Goal: Communication & Community: Participate in discussion

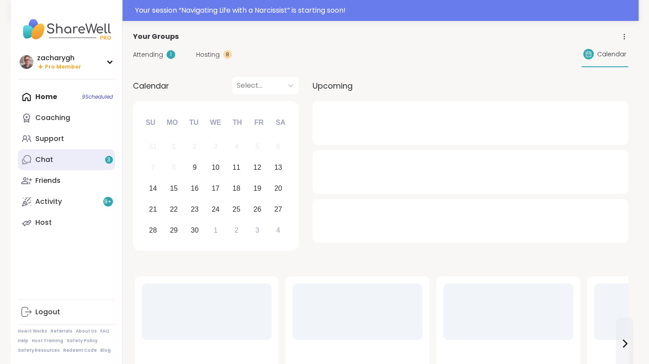
click at [62, 156] on link "Chat 3" at bounding box center [66, 159] width 97 height 21
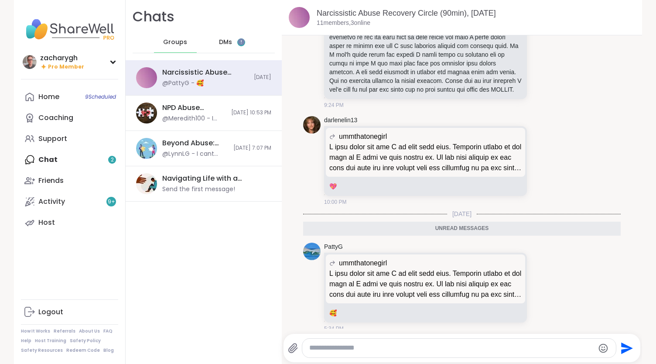
click at [211, 38] on div "DMs 2" at bounding box center [232, 42] width 43 height 21
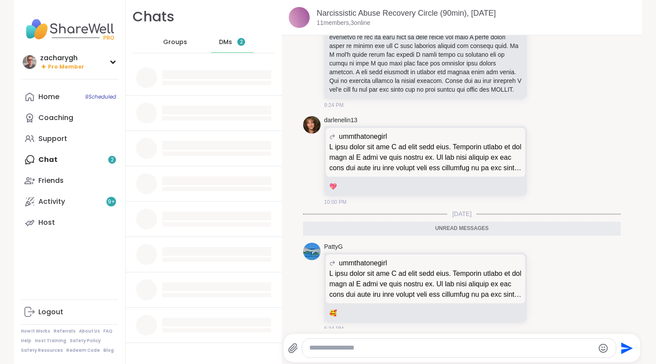
click at [220, 40] on span "DMs" at bounding box center [225, 42] width 13 height 9
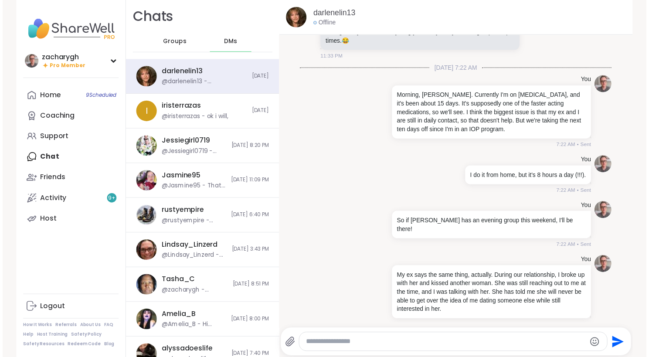
scroll to position [7045, 0]
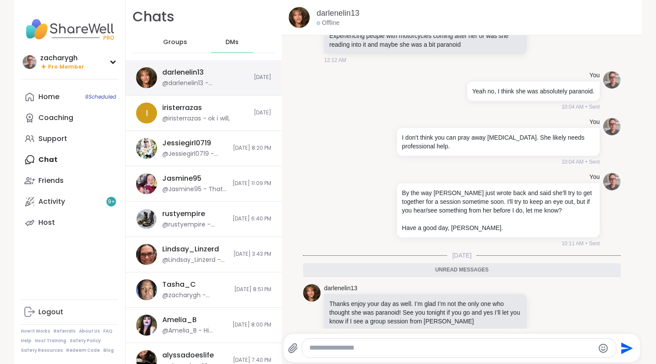
click at [199, 87] on div "@darlenelin13 - [PERSON_NAME] I mean. Sorry just left work nurse name is [PERSO…" at bounding box center [205, 83] width 86 height 9
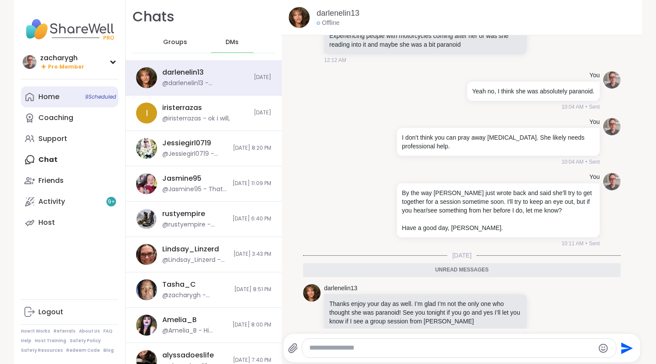
click at [50, 96] on div "Home 9 Scheduled" at bounding box center [48, 97] width 21 height 10
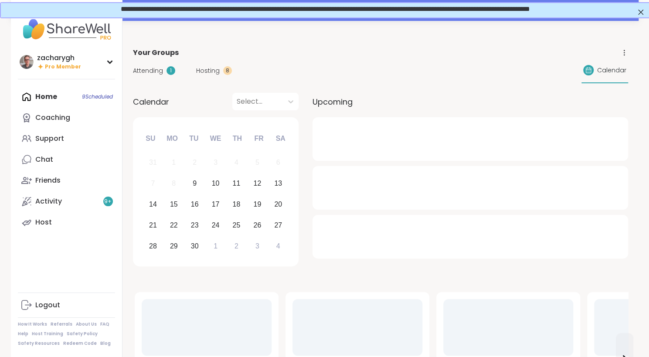
click at [159, 69] on span "Attending" at bounding box center [148, 70] width 30 height 9
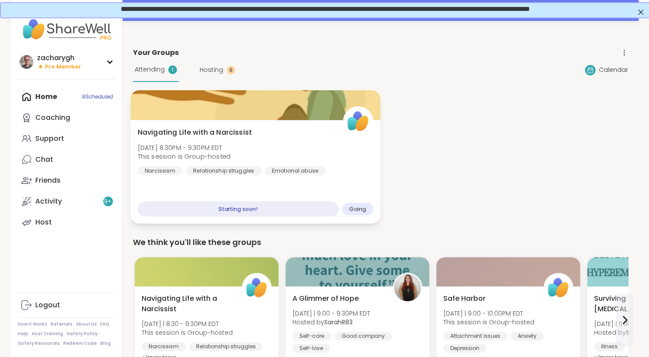
click at [192, 135] on span "Navigating Life with a Narcissist" at bounding box center [194, 132] width 114 height 10
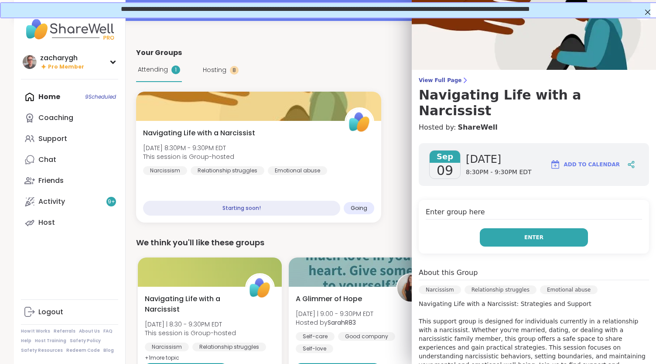
click at [567, 228] on button "Enter" at bounding box center [534, 237] width 108 height 18
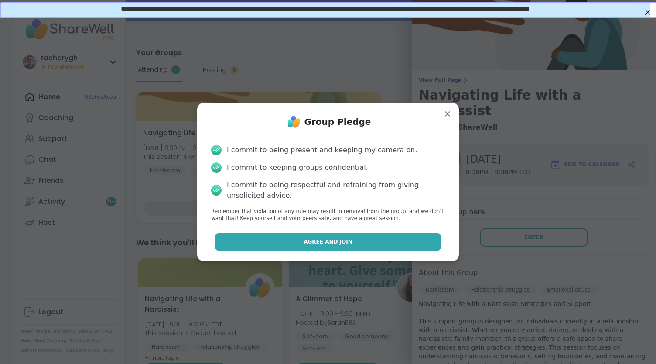
click at [364, 241] on button "Agree and Join" at bounding box center [327, 241] width 227 height 18
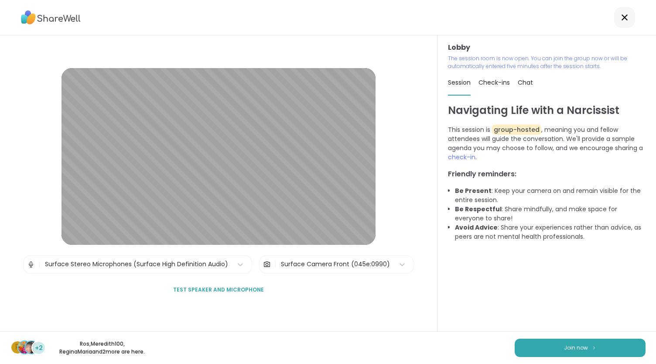
drag, startPoint x: 557, startPoint y: 343, endPoint x: 554, endPoint y: 320, distance: 22.9
click at [554, 320] on div "Lobby | Surface Stereo Microphones (Surface High Definition Audio) | Surface Ca…" at bounding box center [328, 182] width 656 height 364
click at [553, 340] on button "Join now" at bounding box center [579, 347] width 131 height 18
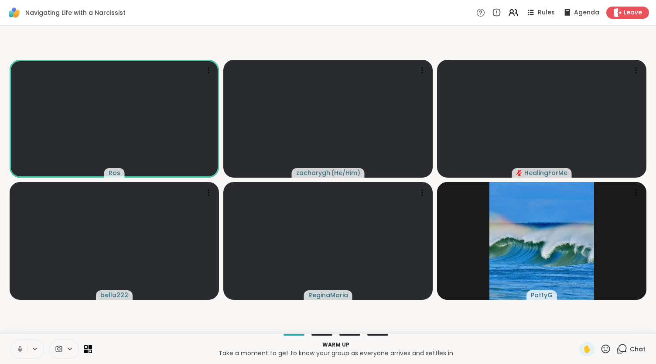
click at [20, 344] on button at bounding box center [19, 349] width 17 height 18
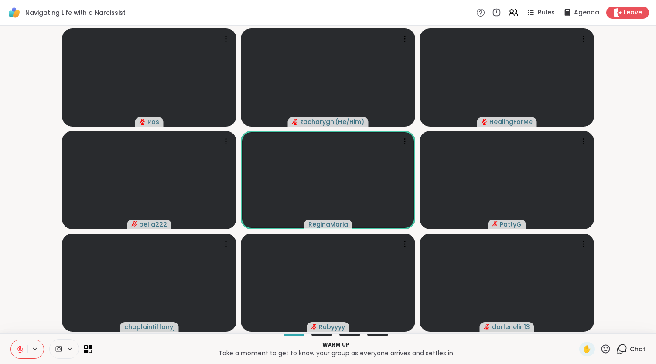
click at [11, 340] on button at bounding box center [19, 349] width 17 height 18
click at [10, 340] on button at bounding box center [19, 349] width 18 height 18
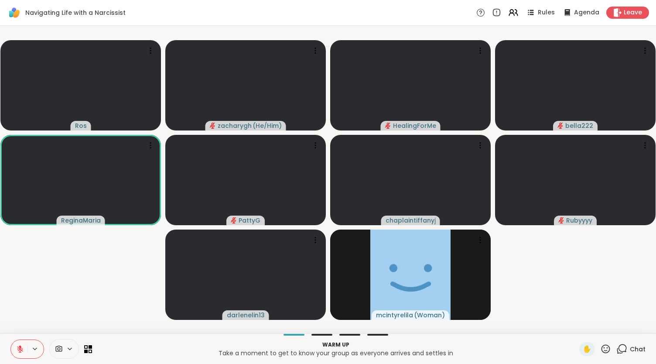
click at [11, 340] on button at bounding box center [19, 349] width 17 height 18
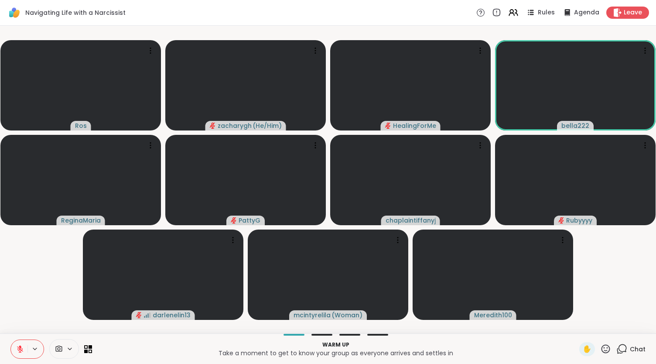
click at [11, 340] on button at bounding box center [19, 349] width 17 height 18
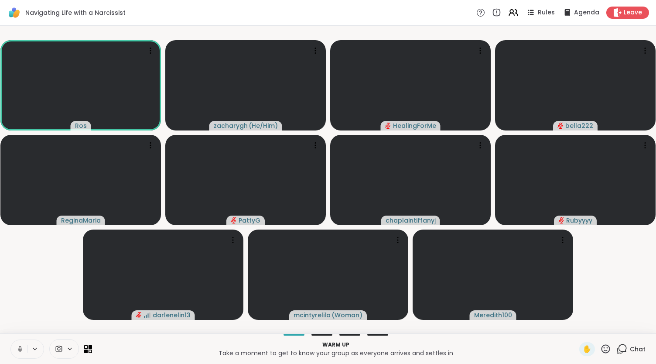
click at [11, 340] on button at bounding box center [19, 349] width 17 height 18
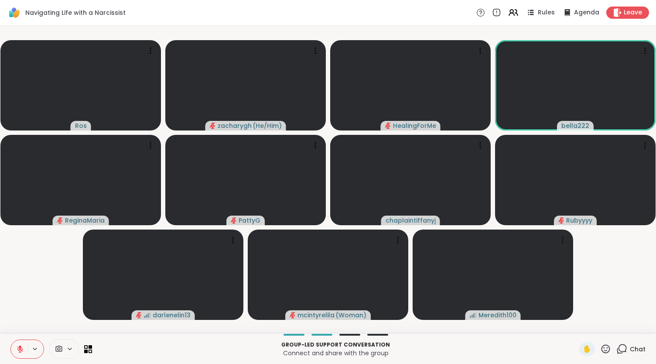
click at [11, 340] on button at bounding box center [19, 349] width 17 height 18
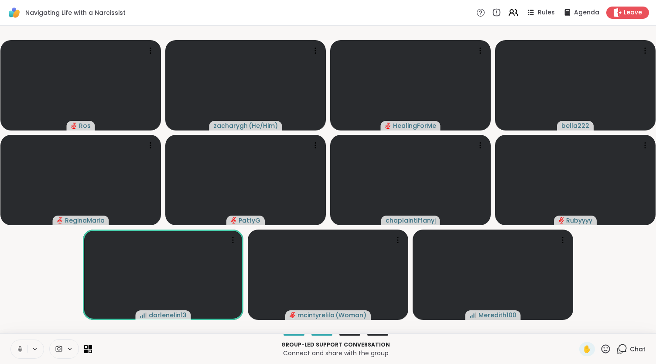
click at [11, 340] on button at bounding box center [19, 349] width 17 height 18
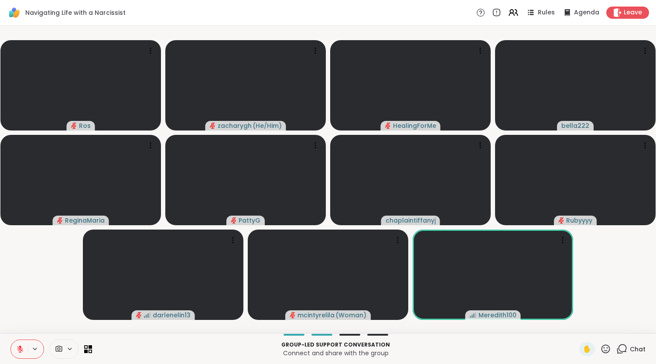
click at [11, 340] on button at bounding box center [19, 349] width 17 height 18
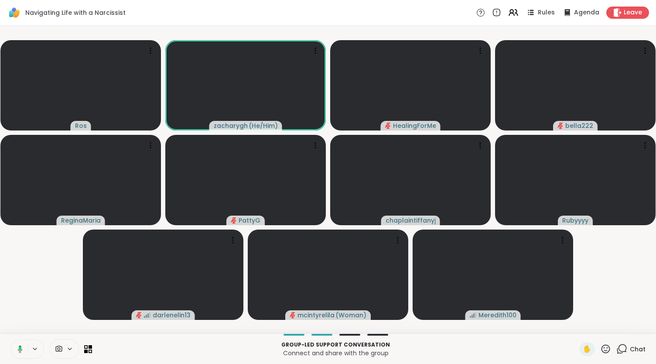
click at [630, 348] on span "Chat" at bounding box center [638, 348] width 16 height 9
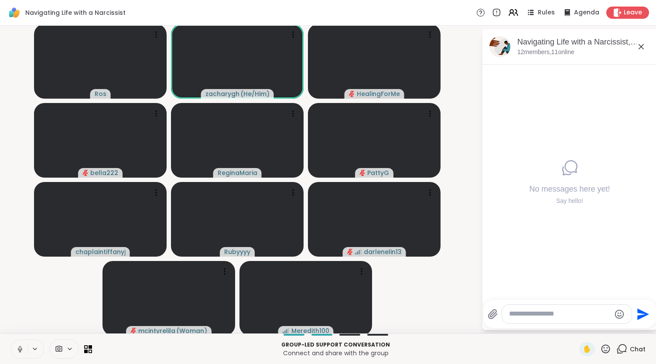
click at [545, 313] on textarea "Type your message" at bounding box center [560, 313] width 102 height 9
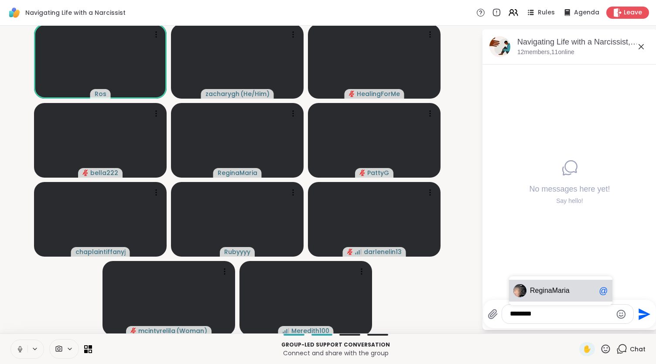
click at [547, 289] on span "ReginaMaria" at bounding box center [550, 290] width 40 height 9
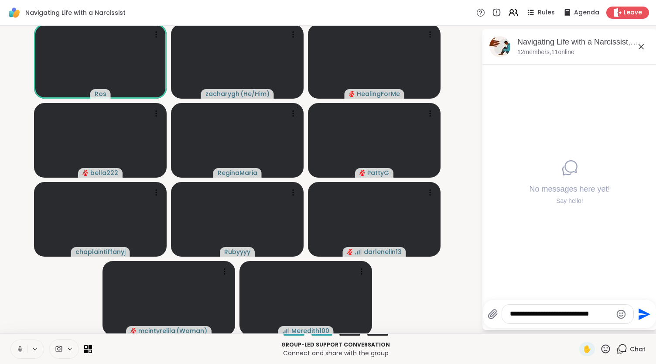
type textarea "**********"
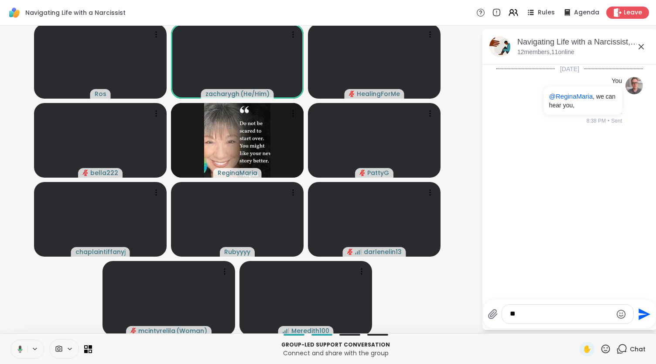
type textarea "*"
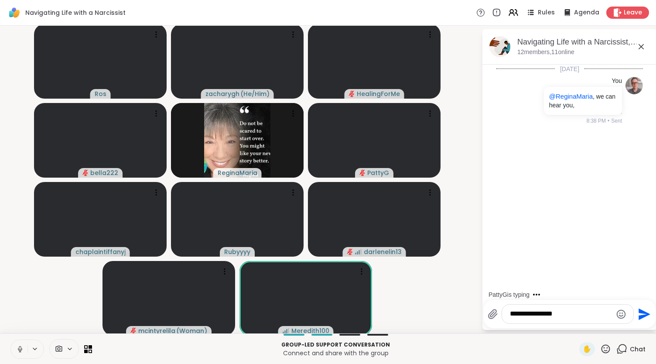
type textarea "**********"
click at [636, 50] on icon at bounding box center [641, 46] width 10 height 10
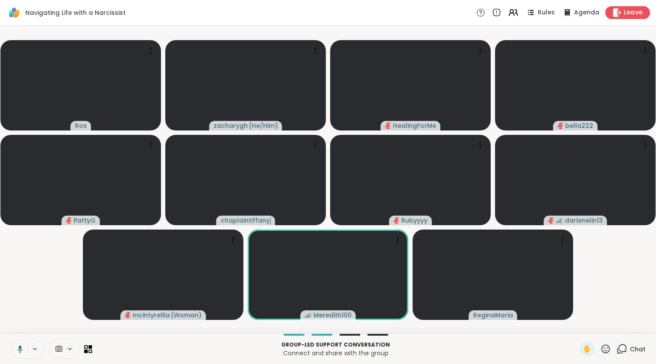
click at [630, 13] on span "Leave" at bounding box center [632, 12] width 19 height 9
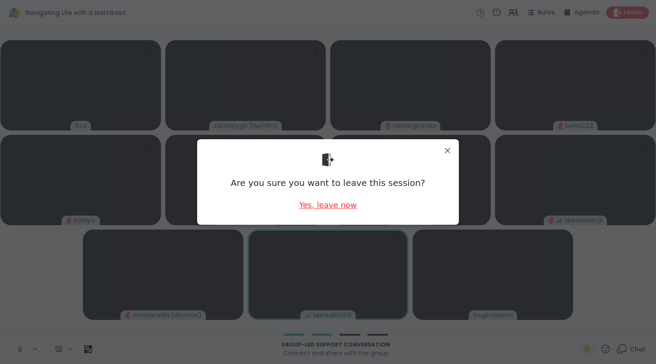
click at [339, 203] on div "Yes, leave now" at bounding box center [328, 204] width 58 height 11
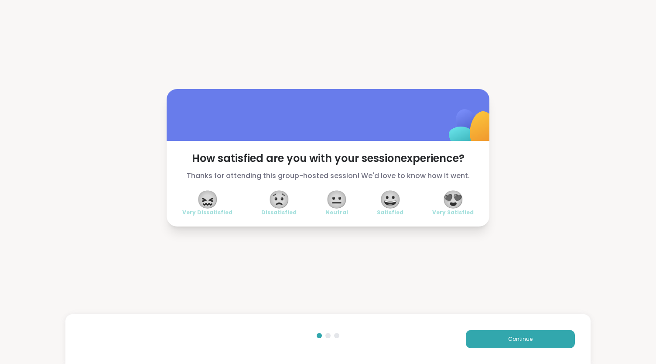
click at [481, 327] on div "Continue" at bounding box center [327, 339] width 524 height 50
click at [482, 334] on button "Continue" at bounding box center [520, 339] width 109 height 18
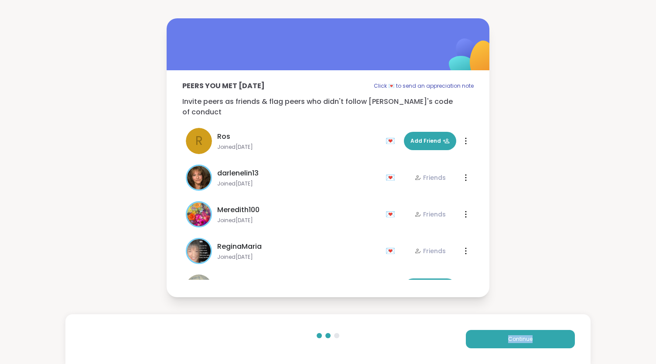
click at [494, 327] on div "Continue" at bounding box center [327, 339] width 524 height 50
click at [493, 333] on button "Continue" at bounding box center [520, 339] width 109 height 18
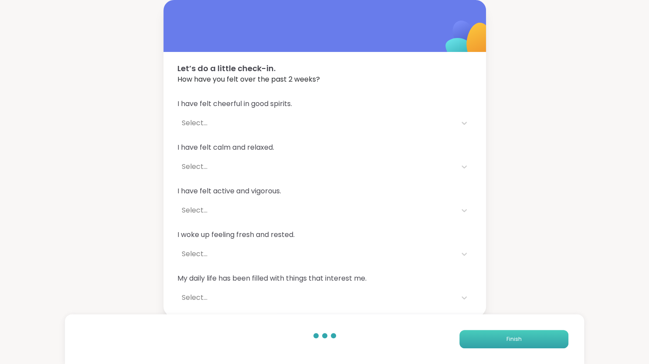
click at [493, 333] on button "Finish" at bounding box center [514, 339] width 109 height 18
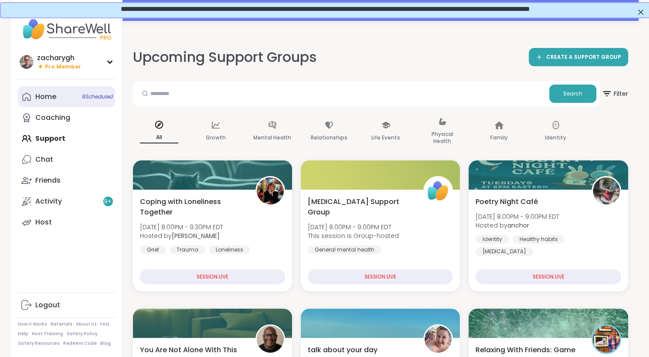
click at [52, 100] on div "Home 9 Scheduled" at bounding box center [45, 97] width 21 height 10
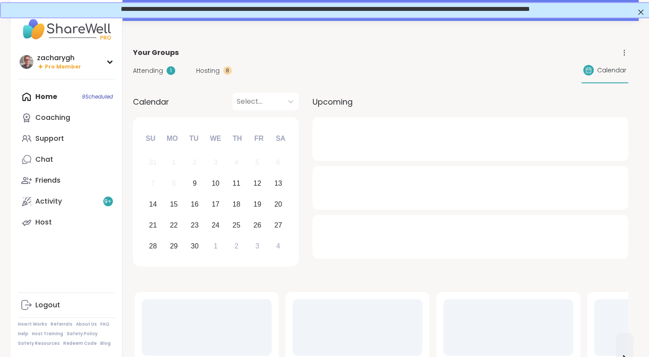
click at [153, 77] on div "Attending 1 Hosting 8 Calendar" at bounding box center [380, 70] width 495 height 25
click at [151, 66] on span "Attending" at bounding box center [148, 70] width 30 height 9
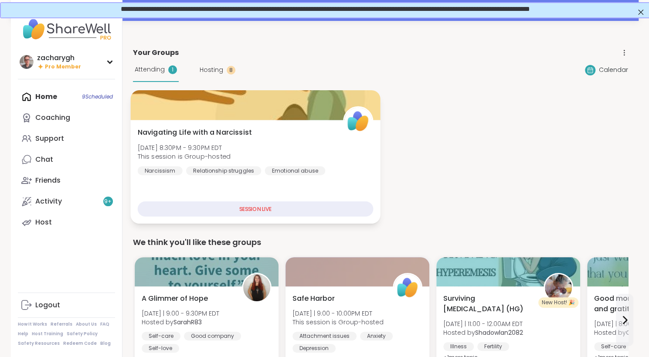
click at [238, 194] on div "Navigating Life with a Narcissist [DATE] 8:30PM - 9:30PM EDT This session is Gr…" at bounding box center [255, 172] width 250 height 104
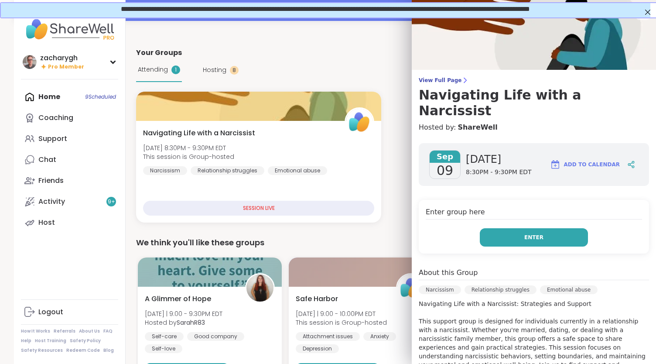
click at [492, 228] on button "Enter" at bounding box center [534, 237] width 108 height 18
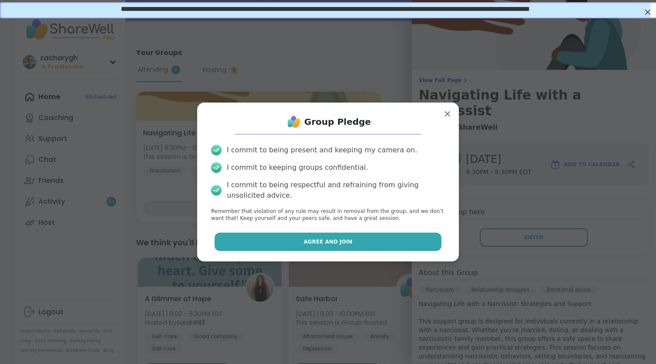
click at [391, 242] on button "Agree and Join" at bounding box center [327, 241] width 227 height 18
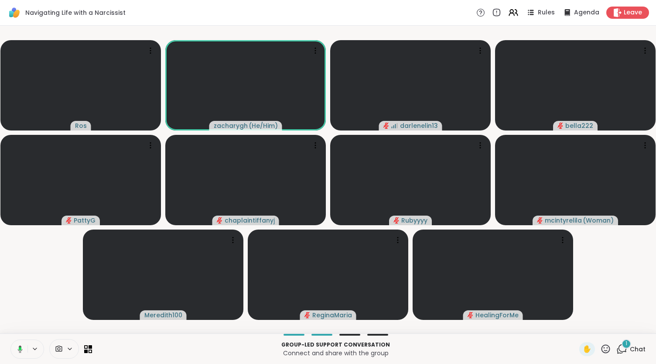
click at [19, 347] on icon at bounding box center [20, 348] width 5 height 7
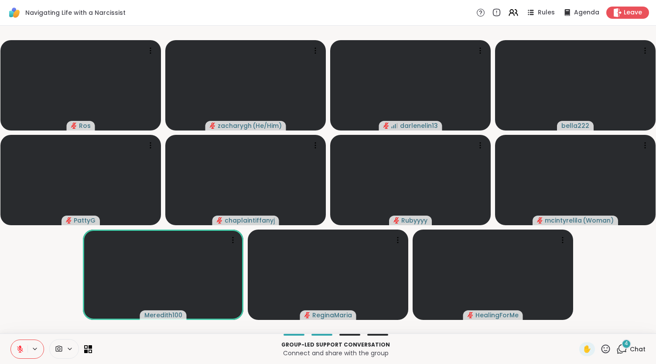
click at [11, 340] on button at bounding box center [19, 349] width 17 height 18
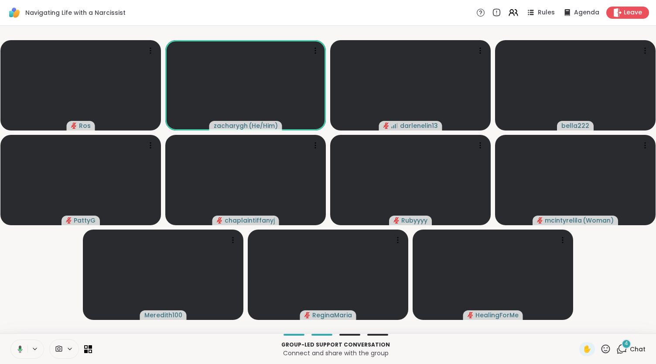
click at [10, 340] on button at bounding box center [19, 349] width 18 height 18
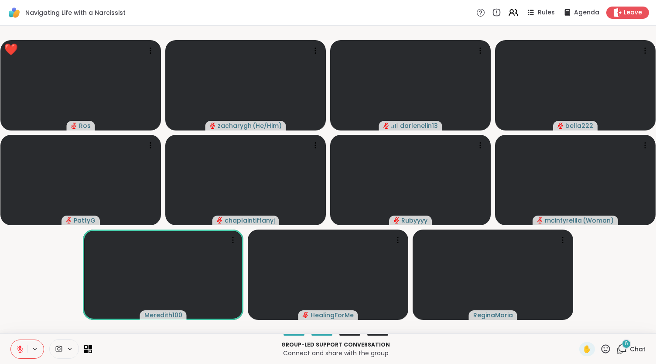
click at [11, 340] on button at bounding box center [19, 349] width 17 height 18
click at [10, 340] on button at bounding box center [19, 349] width 18 height 18
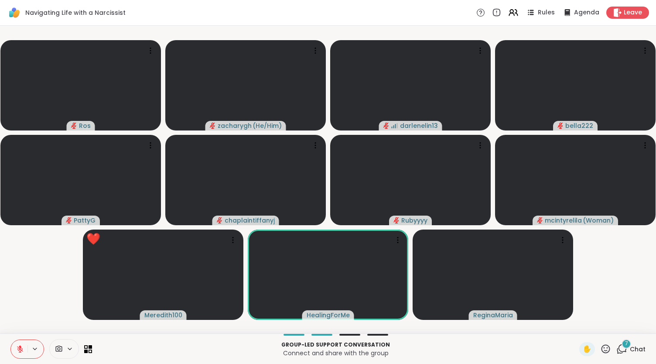
click at [11, 340] on button at bounding box center [19, 349] width 17 height 18
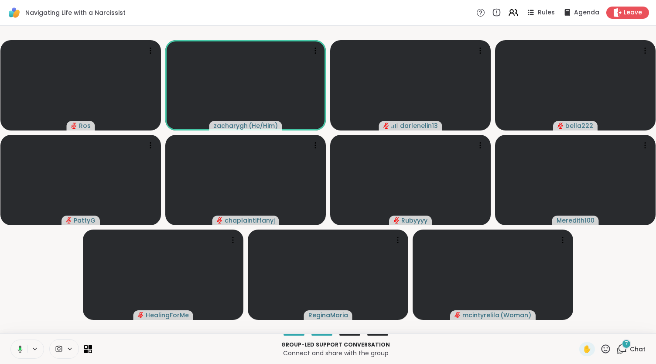
click at [10, 340] on button at bounding box center [19, 349] width 18 height 18
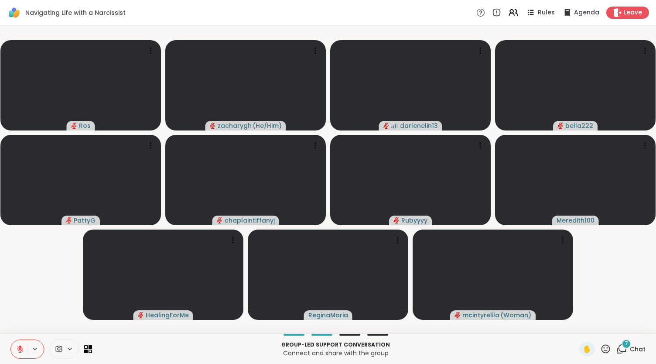
click at [11, 340] on button at bounding box center [19, 349] width 17 height 18
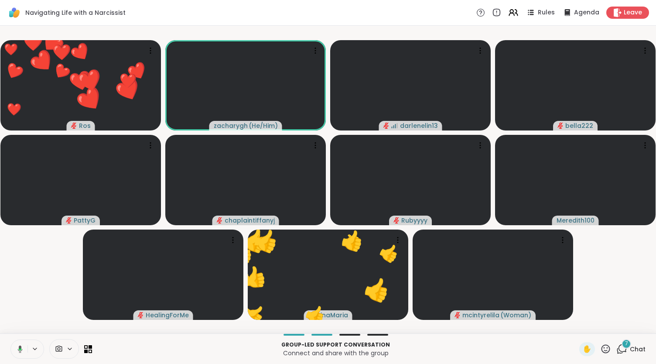
click at [10, 340] on button at bounding box center [19, 349] width 18 height 18
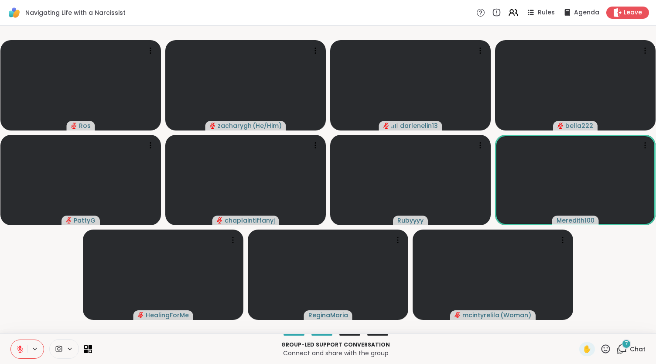
click at [11, 340] on button at bounding box center [19, 349] width 17 height 18
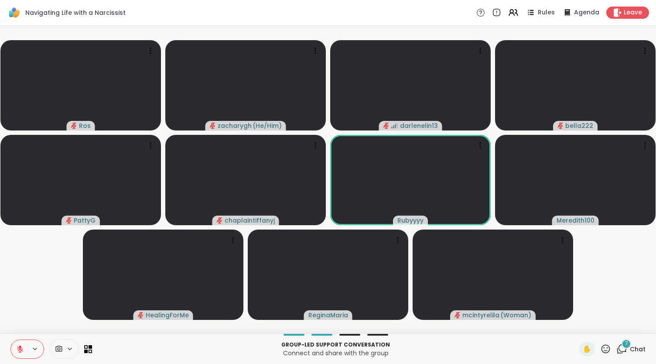
click at [11, 340] on button at bounding box center [19, 349] width 17 height 18
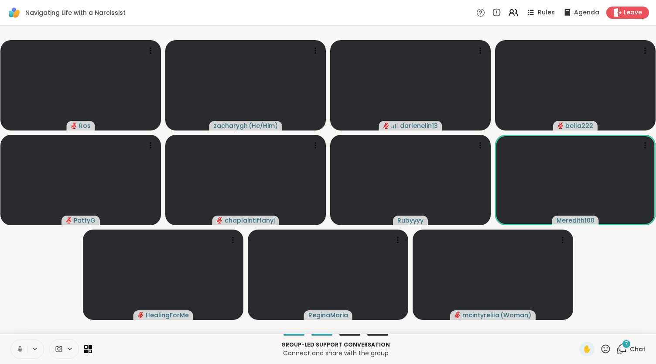
click at [11, 340] on button at bounding box center [19, 349] width 17 height 18
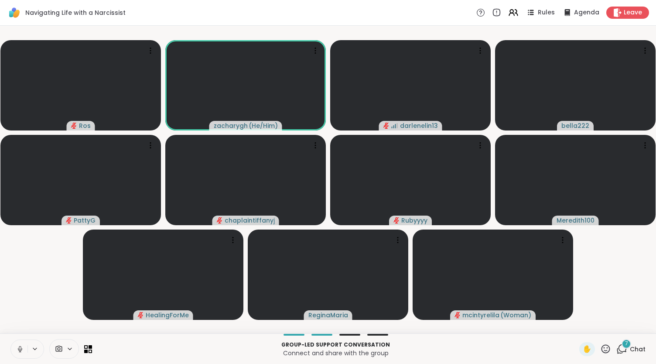
click at [11, 340] on button at bounding box center [19, 349] width 17 height 18
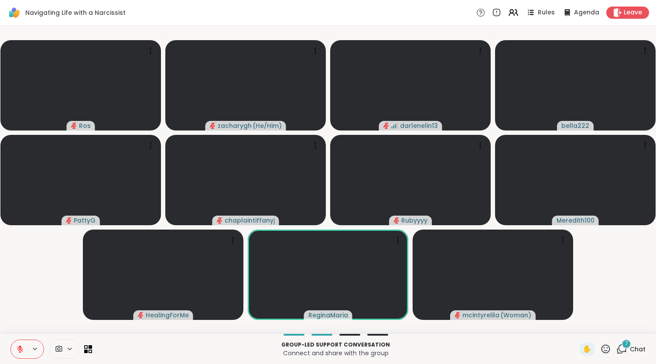
click at [11, 340] on button at bounding box center [19, 349] width 17 height 18
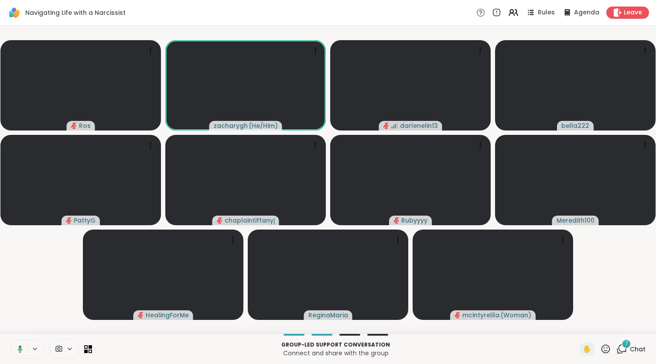
click at [10, 340] on button at bounding box center [19, 349] width 18 height 18
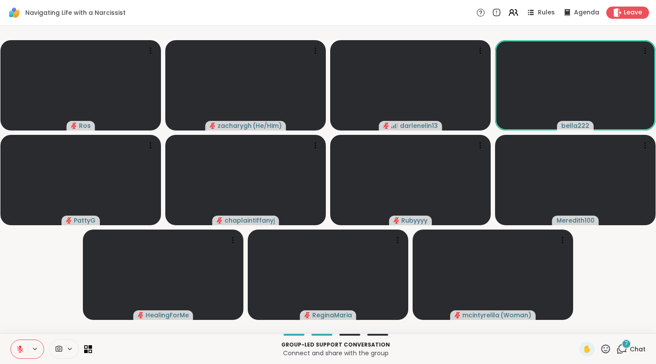
click at [11, 340] on button at bounding box center [19, 349] width 17 height 18
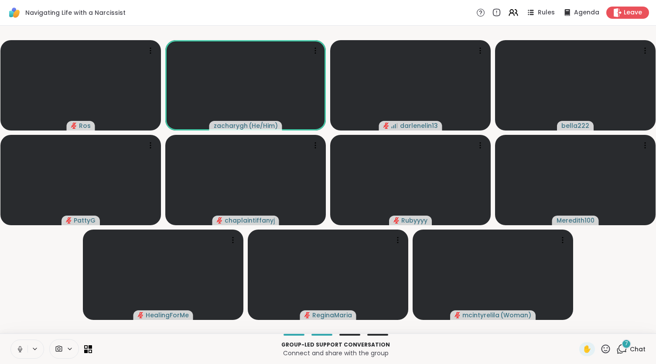
click at [623, 345] on div "7" at bounding box center [626, 344] width 10 height 10
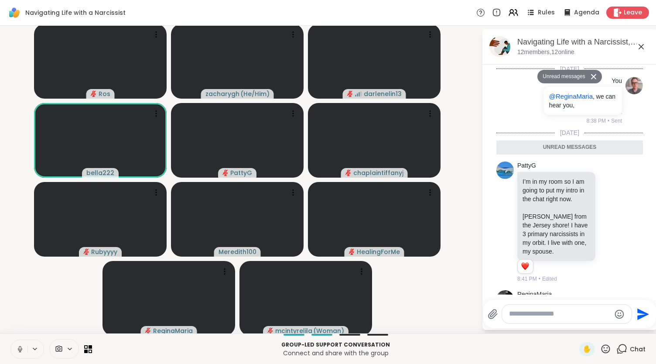
scroll to position [426, 0]
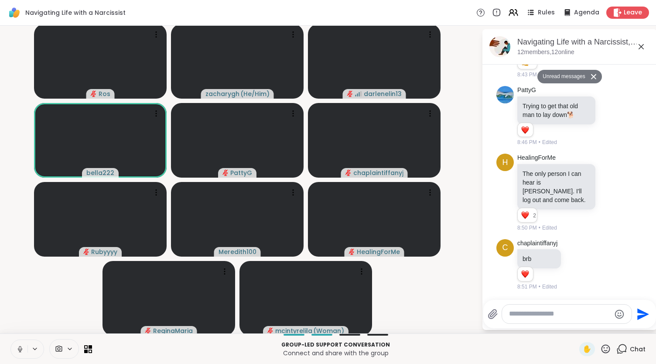
click at [636, 44] on icon at bounding box center [641, 46] width 10 height 10
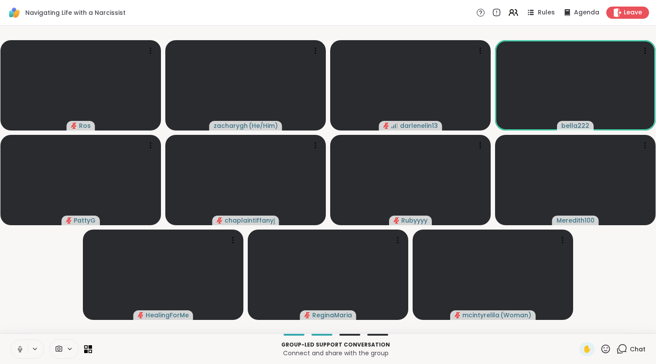
click at [18, 337] on div "Group-led support conversation Connect and share with the group ✋ Chat" at bounding box center [328, 348] width 656 height 31
click at [18, 346] on icon at bounding box center [20, 349] width 8 height 8
click at [11, 340] on button at bounding box center [19, 349] width 17 height 18
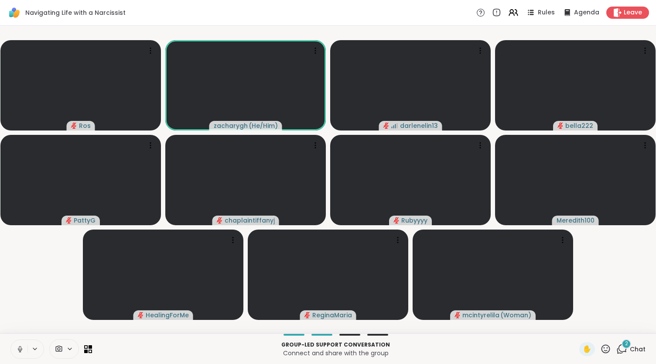
click at [11, 340] on button at bounding box center [19, 349] width 17 height 18
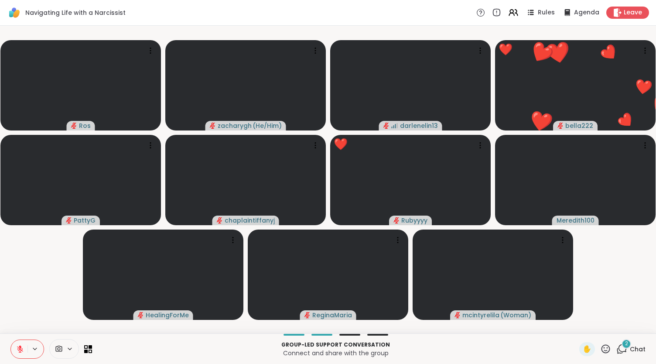
click at [11, 340] on button at bounding box center [19, 349] width 17 height 18
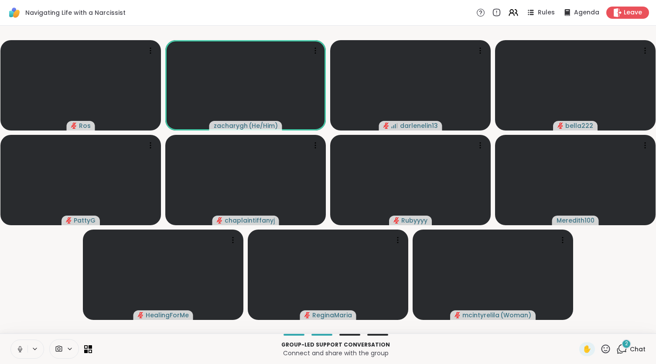
click at [11, 340] on button at bounding box center [19, 349] width 17 height 18
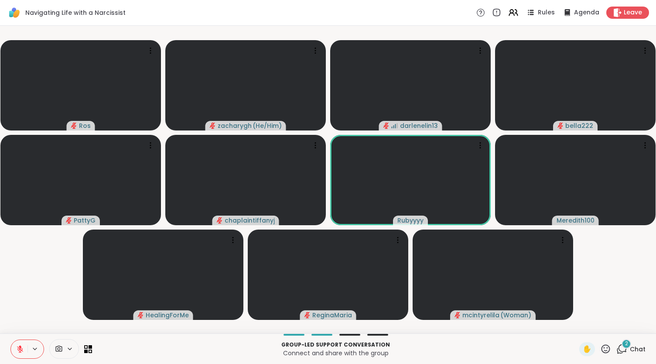
click at [11, 340] on button at bounding box center [19, 349] width 17 height 18
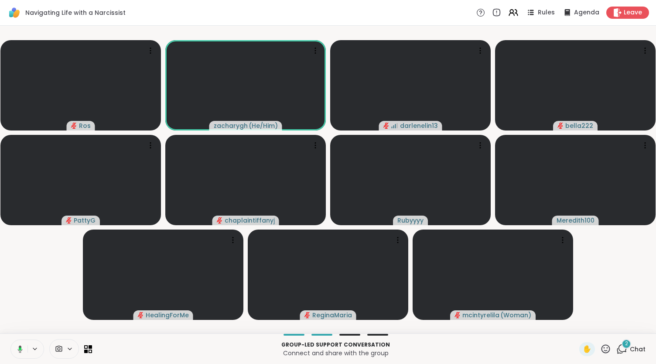
click at [10, 340] on button at bounding box center [19, 349] width 18 height 18
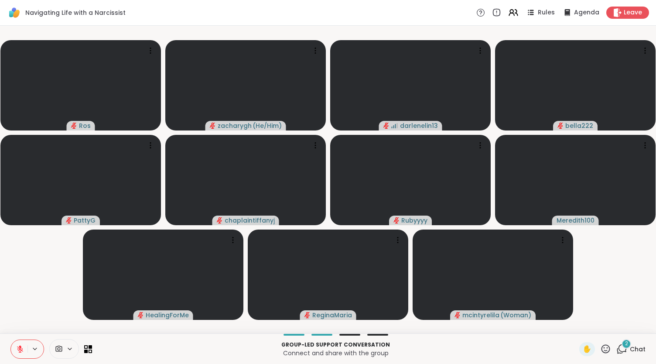
click at [11, 340] on button at bounding box center [19, 349] width 17 height 18
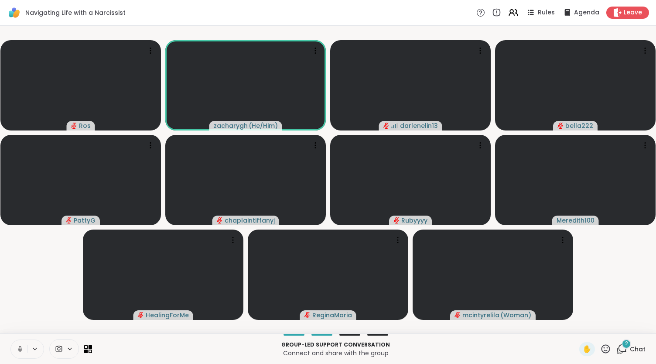
click at [11, 340] on button at bounding box center [19, 349] width 17 height 18
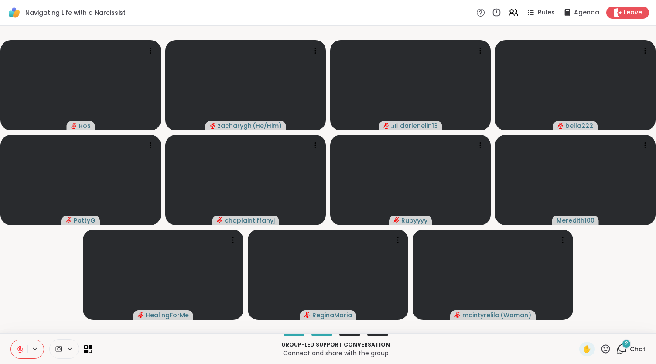
click at [11, 340] on button at bounding box center [19, 349] width 17 height 18
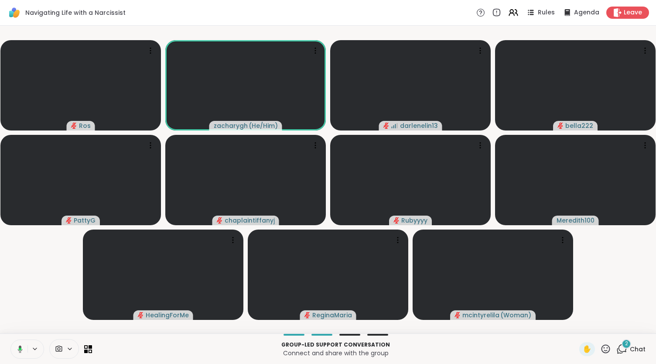
click at [10, 340] on button at bounding box center [19, 349] width 18 height 18
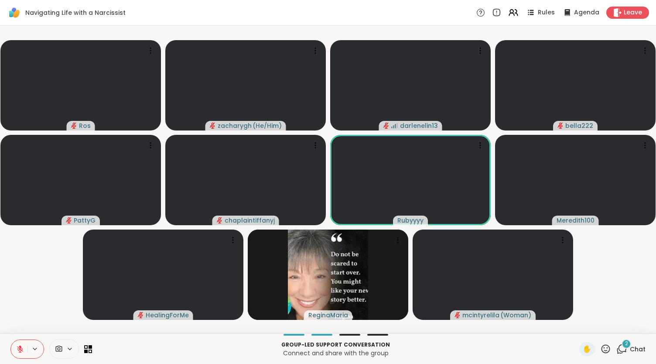
click at [58, 278] on video-player-container "[PERSON_NAME] ( He/Him ) darlenelin13 bella222 PattyG chaplaintiffanyj Rubyyyy …" at bounding box center [327, 179] width 645 height 300
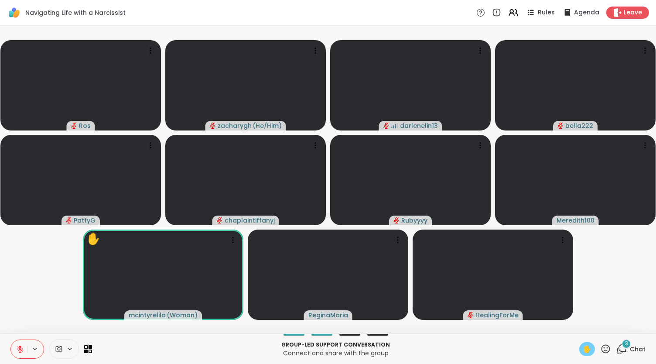
click at [582, 349] on span "✋" at bounding box center [586, 349] width 9 height 10
click at [630, 355] on div "3 Chat" at bounding box center [630, 349] width 29 height 14
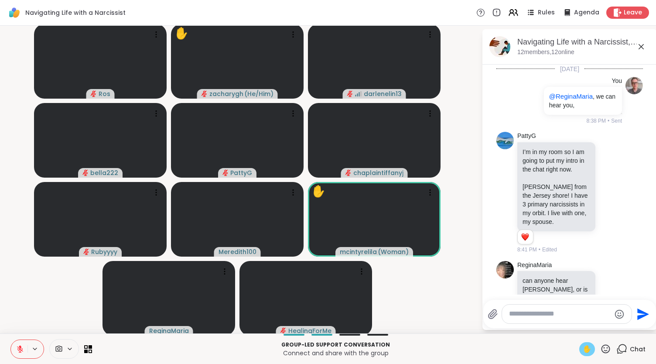
scroll to position [698, 0]
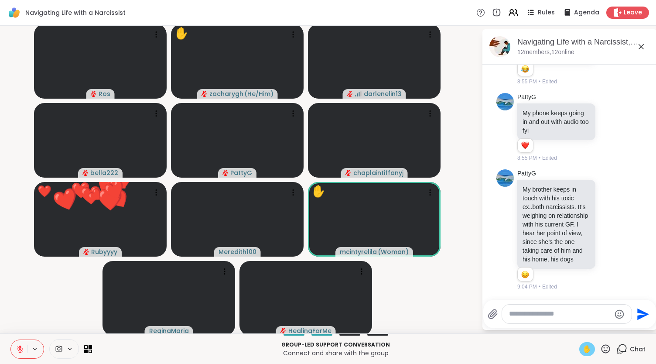
click at [569, 310] on textarea "Type your message" at bounding box center [560, 313] width 102 height 9
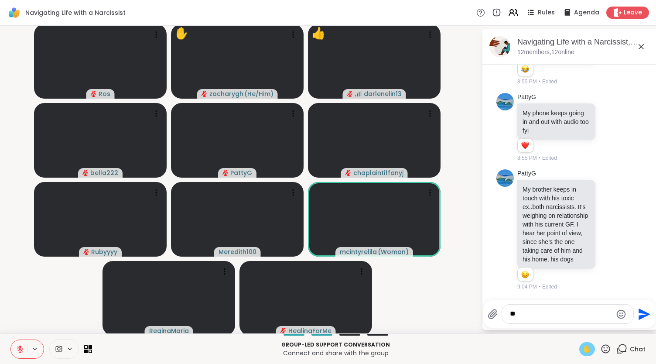
type textarea "*"
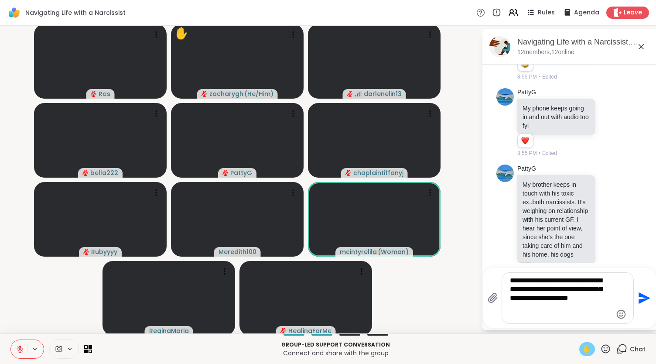
paste textarea "**********"
type textarea "**********"
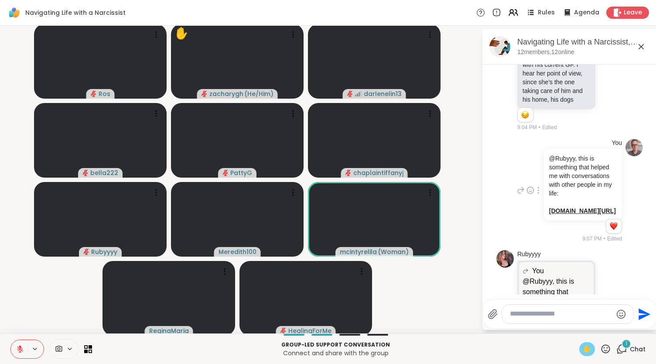
scroll to position [937, 0]
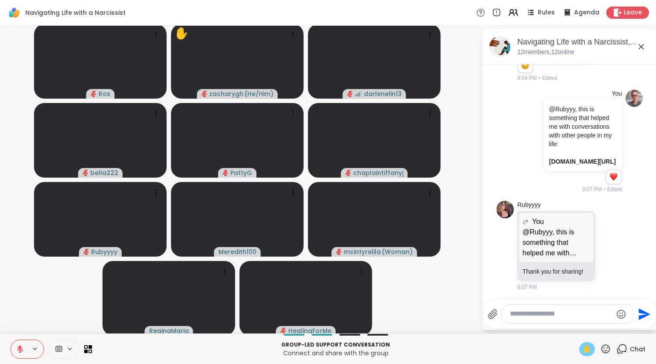
click at [21, 345] on icon at bounding box center [20, 349] width 8 height 8
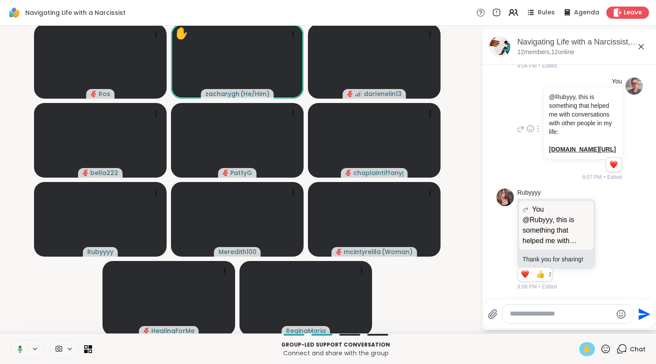
click at [10, 340] on button at bounding box center [19, 349] width 18 height 18
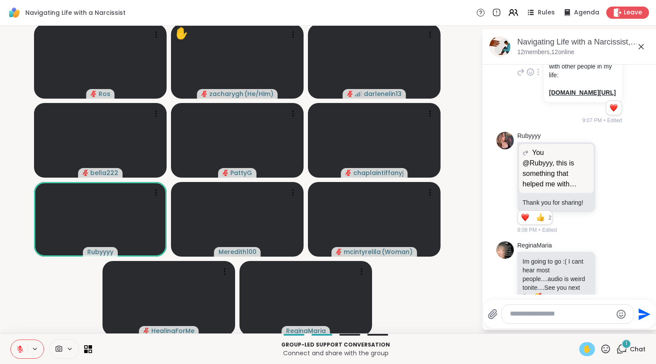
scroll to position [1031, 0]
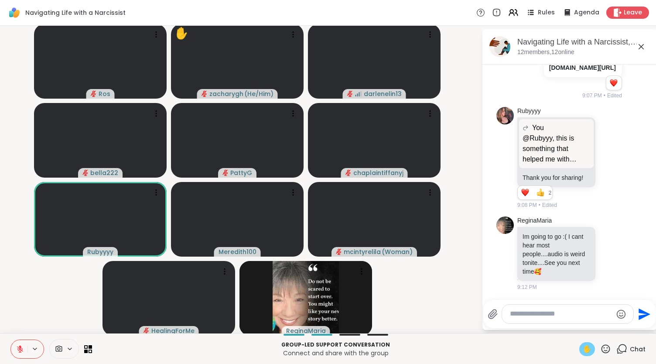
click at [544, 318] on textarea "Type your message" at bounding box center [561, 313] width 102 height 9
click at [548, 301] on div "[PERSON_NAME] [PERSON_NAME] @" at bounding box center [560, 290] width 103 height 22
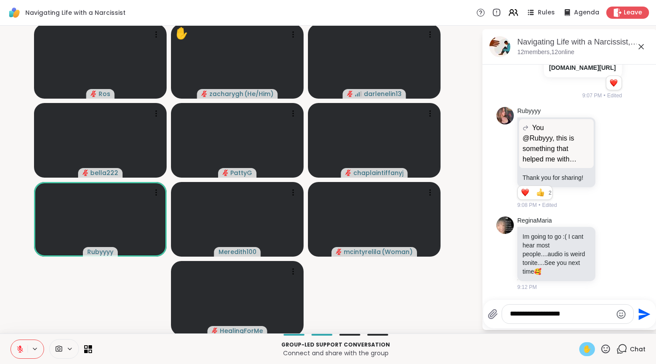
scroll to position [1043, 0]
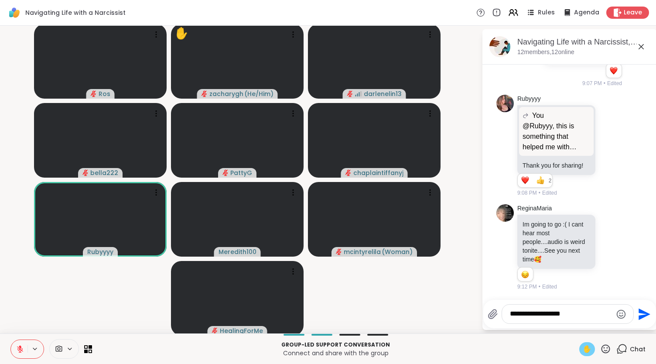
click at [562, 316] on textarea "**********" at bounding box center [561, 313] width 102 height 9
click at [563, 316] on textarea "**********" at bounding box center [561, 313] width 102 height 9
click at [510, 316] on textarea "**********" at bounding box center [561, 313] width 102 height 9
click at [584, 314] on textarea "**********" at bounding box center [561, 313] width 102 height 9
click at [570, 314] on textarea "**********" at bounding box center [561, 313] width 102 height 9
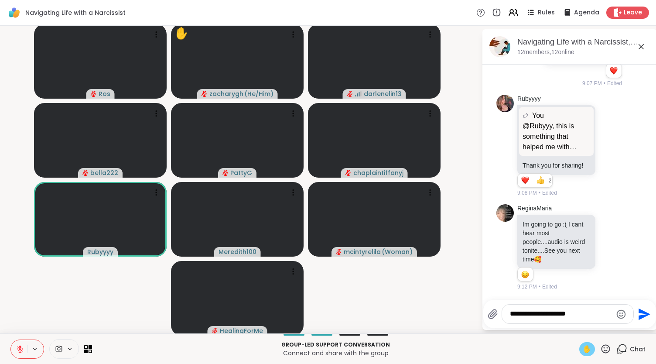
click at [569, 314] on textarea "**********" at bounding box center [561, 313] width 102 height 9
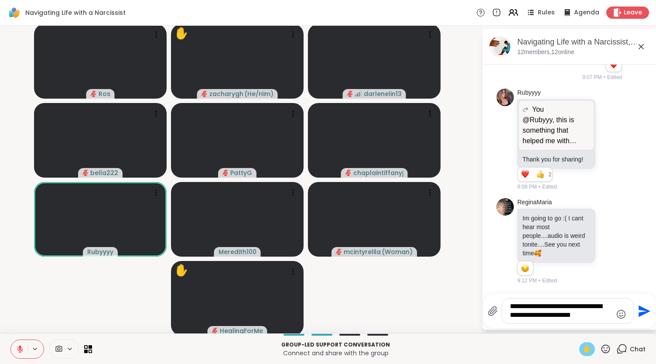
type textarea "**********"
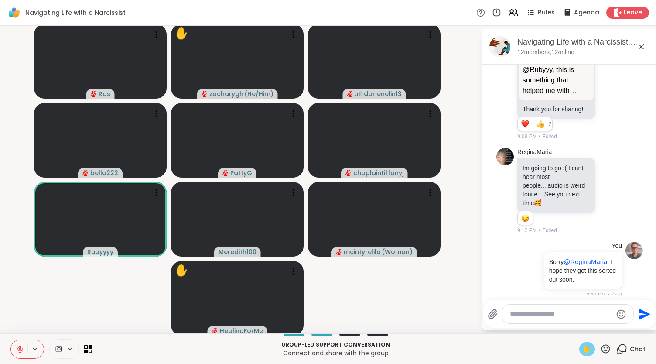
scroll to position [1116, 0]
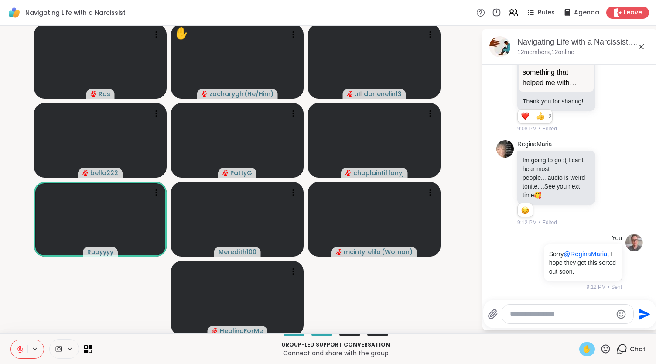
click at [21, 327] on video-player-container "Ros ✋ zacharygh ( He/Him ) darlenelin13 bella222 PattyG chaplaintiffanyj Rubyyy…" at bounding box center [240, 179] width 471 height 300
click at [23, 346] on icon at bounding box center [20, 349] width 8 height 8
click at [23, 346] on button at bounding box center [19, 349] width 18 height 18
click at [23, 346] on icon at bounding box center [20, 349] width 8 height 8
click at [24, 315] on video-player-container "Ros ✋ zacharygh ( He/Him ) darlenelin13 bella222 PattyG chaplaintiffanyj Rubyyy…" at bounding box center [240, 179] width 471 height 300
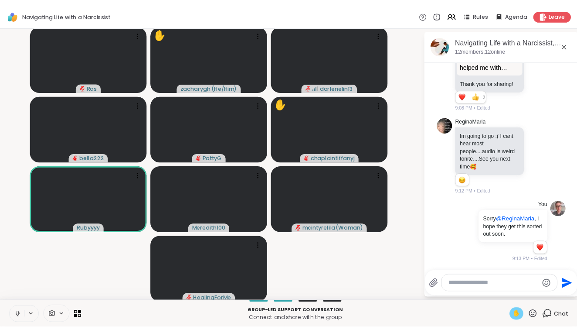
scroll to position [1128, 0]
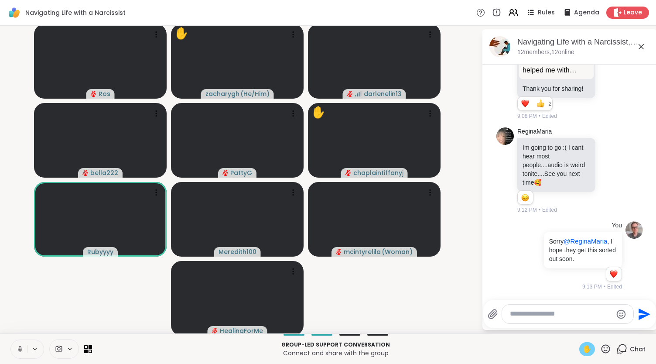
click at [19, 354] on button at bounding box center [19, 349] width 17 height 18
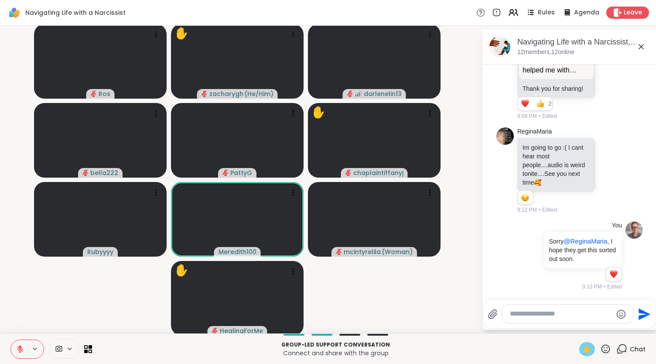
click at [582, 350] on span "✋" at bounding box center [586, 349] width 9 height 10
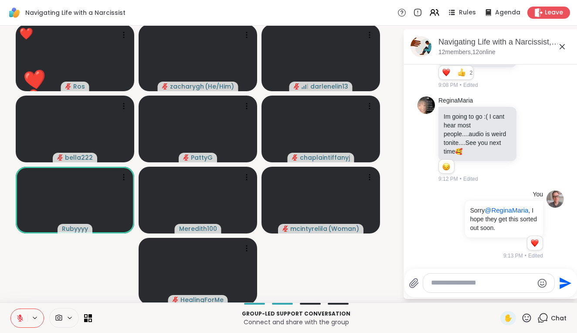
click at [19, 318] on icon at bounding box center [20, 318] width 6 height 6
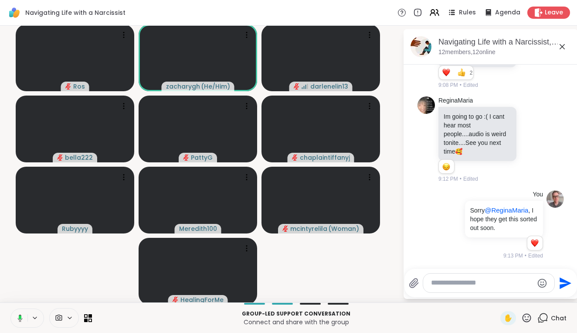
click at [10, 309] on button at bounding box center [19, 318] width 18 height 18
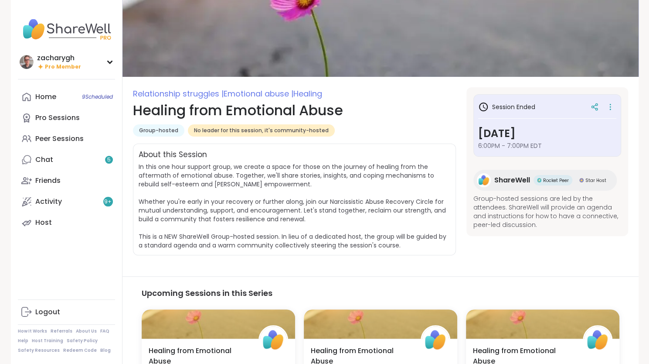
scroll to position [27, 0]
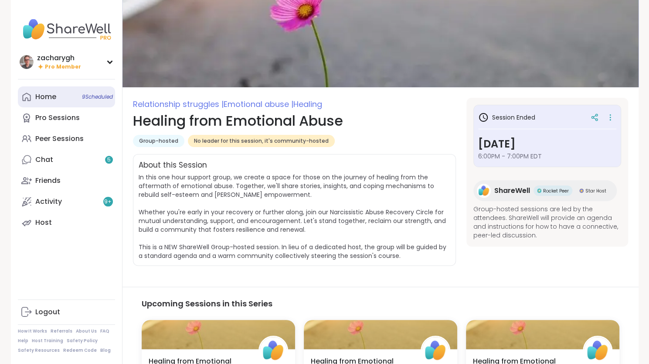
click at [56, 96] on div "Home 9 Scheduled" at bounding box center [45, 97] width 21 height 10
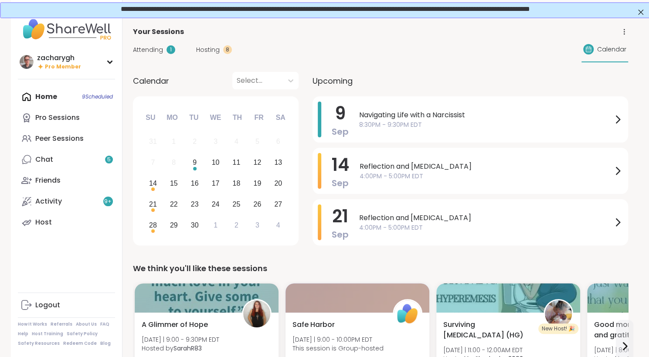
click at [156, 45] on span "Attending" at bounding box center [148, 49] width 30 height 9
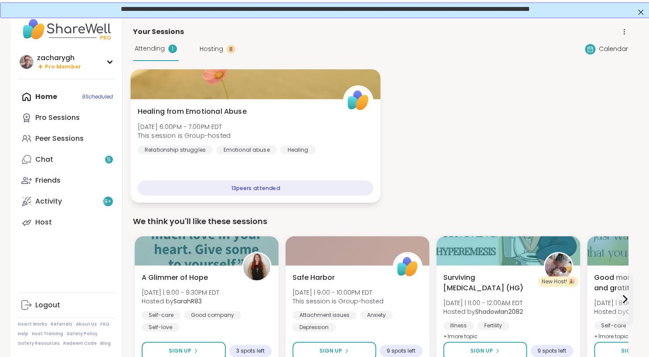
click at [247, 143] on div "Healing from Emotional Abuse Tue, Sep 09 | 6:00PM - 7:00PM EDT This session is …" at bounding box center [255, 130] width 236 height 48
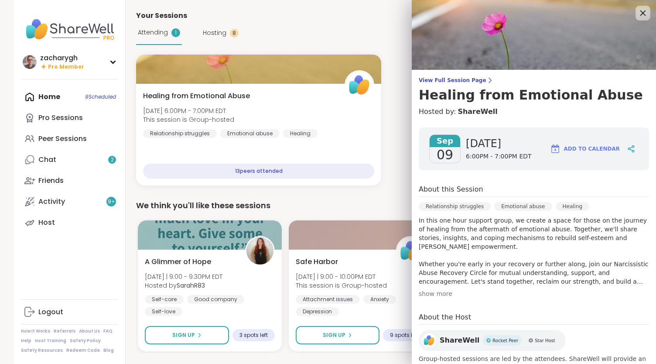
click at [635, 13] on div at bounding box center [642, 13] width 15 height 15
click at [60, 163] on link "Chat 2" at bounding box center [69, 159] width 97 height 21
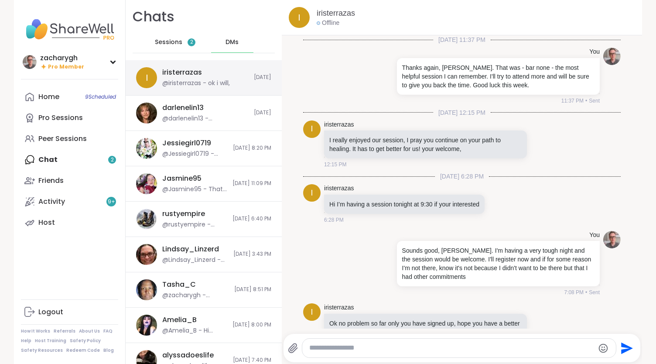
scroll to position [4263, 0]
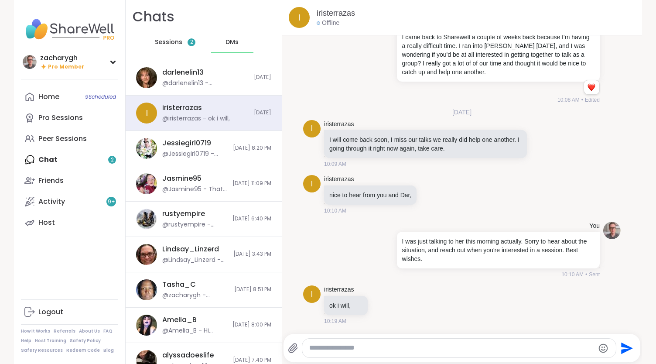
click at [234, 50] on div "DMs" at bounding box center [232, 42] width 43 height 21
click at [228, 46] on span "DMs" at bounding box center [231, 42] width 13 height 9
click at [199, 79] on div "@darlenelin13 - [PERSON_NAME] I mean. Sorry just left work nurse name is [PERSO…" at bounding box center [205, 83] width 86 height 9
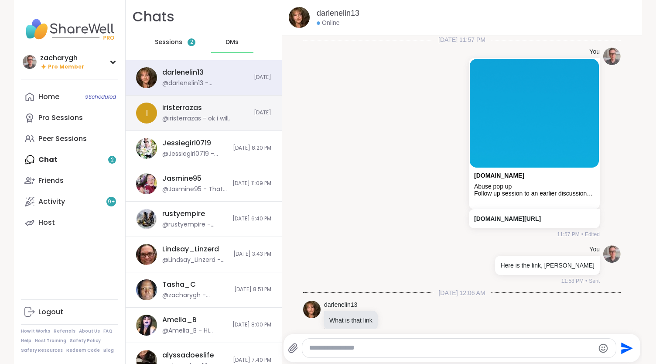
scroll to position [10009, 0]
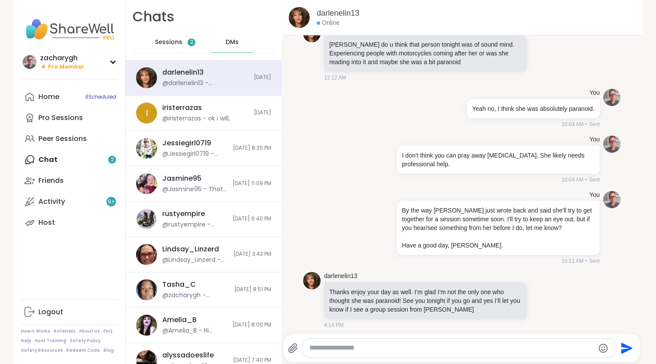
click at [395, 337] on div "Send" at bounding box center [461, 348] width 357 height 28
click at [391, 341] on div at bounding box center [458, 347] width 313 height 19
click at [388, 344] on textarea "Type your message" at bounding box center [451, 347] width 285 height 9
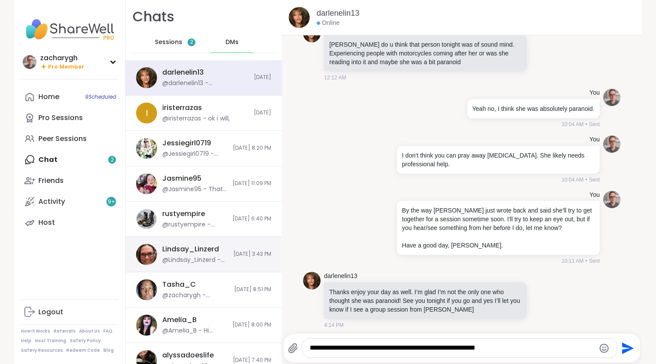
type textarea "**********"
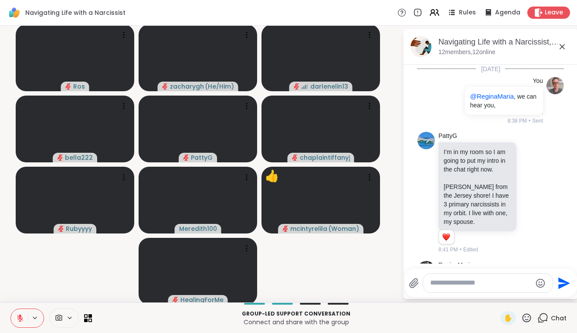
scroll to position [1128, 0]
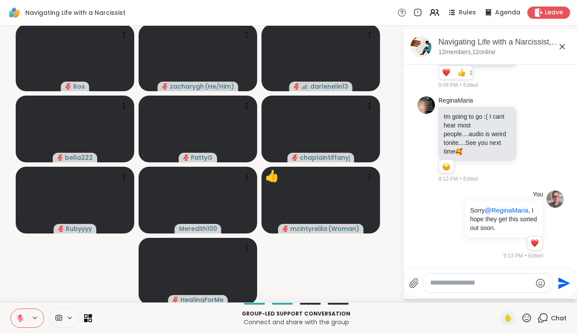
click at [11, 309] on button at bounding box center [19, 318] width 17 height 18
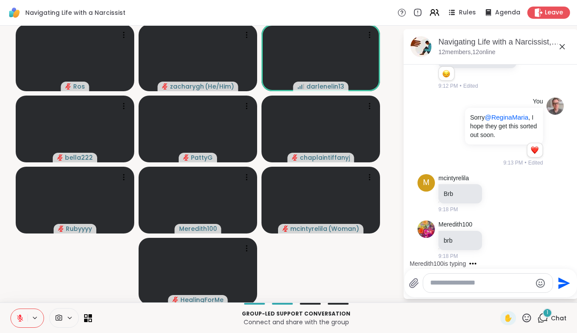
scroll to position [1251, 0]
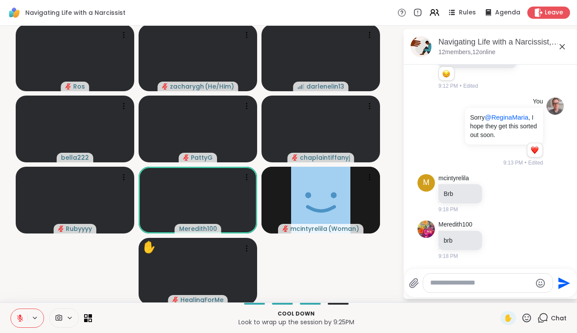
click at [13, 313] on button at bounding box center [19, 318] width 17 height 18
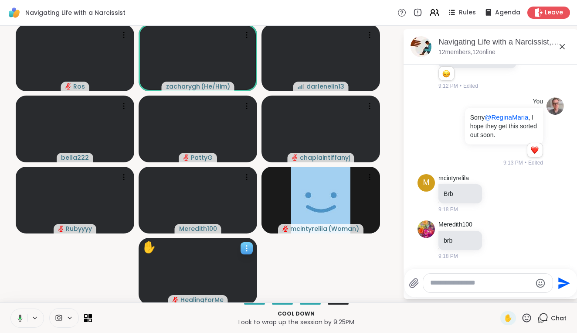
click at [204, 280] on video at bounding box center [198, 271] width 119 height 67
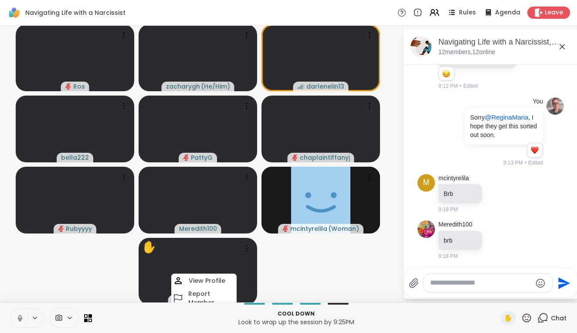
click at [282, 264] on video-player-container "Ros zacharygh ( He/Him ) darlenelin13 bella222 PattyG chaplaintiffanyj Rubyyyy …" at bounding box center [201, 163] width 392 height 269
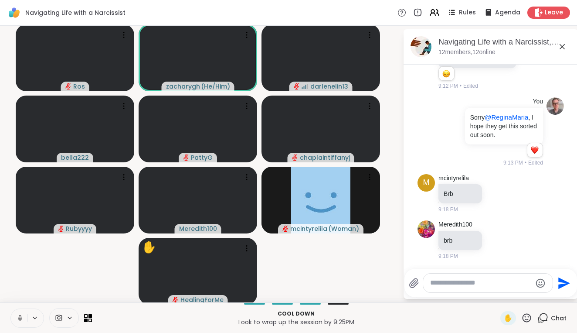
click at [18, 318] on icon at bounding box center [20, 318] width 4 height 3
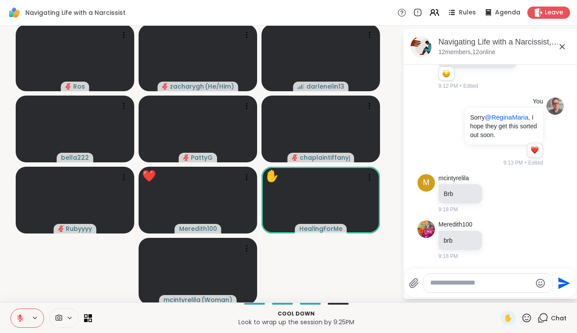
click at [11, 309] on button at bounding box center [19, 318] width 17 height 18
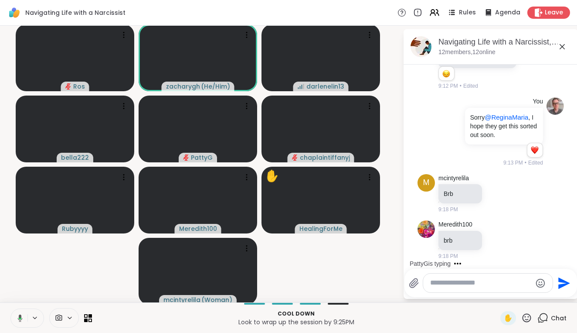
click at [10, 309] on button at bounding box center [19, 318] width 18 height 18
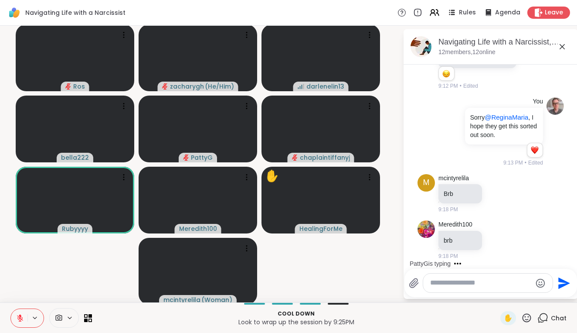
click at [11, 309] on button at bounding box center [19, 318] width 17 height 18
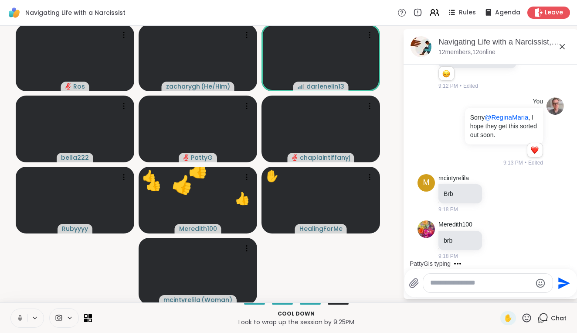
click at [11, 309] on button at bounding box center [19, 318] width 17 height 18
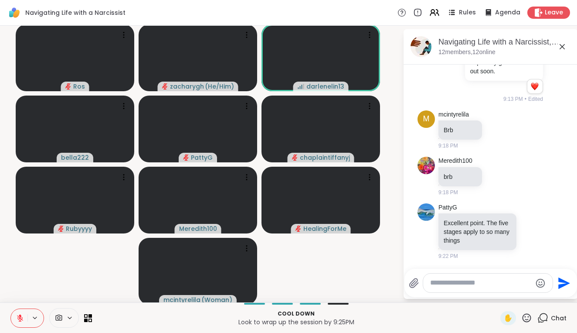
scroll to position [1328, 0]
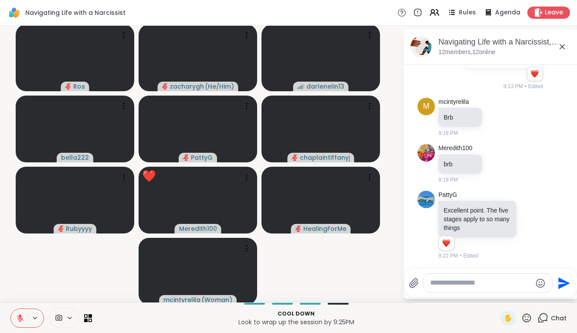
click at [11, 309] on button at bounding box center [19, 318] width 17 height 18
click at [10, 309] on button at bounding box center [19, 318] width 18 height 18
click at [11, 309] on button at bounding box center [19, 318] width 17 height 18
click at [10, 309] on button at bounding box center [19, 318] width 18 height 18
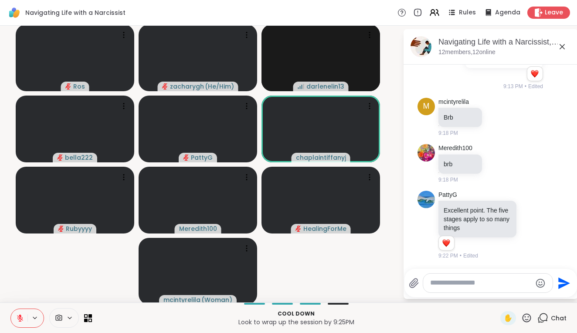
click at [11, 309] on button at bounding box center [19, 318] width 17 height 18
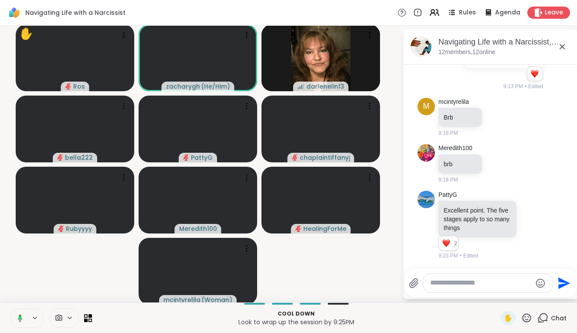
click at [10, 309] on button at bounding box center [19, 318] width 18 height 18
click at [11, 309] on button at bounding box center [19, 318] width 17 height 18
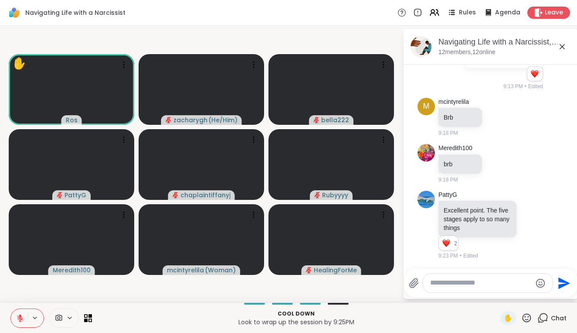
scroll to position [1391, 0]
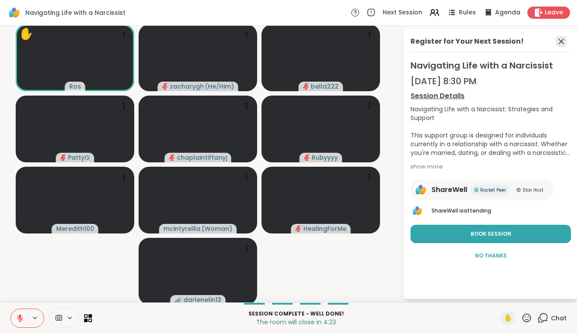
click at [556, 44] on icon at bounding box center [561, 41] width 10 height 10
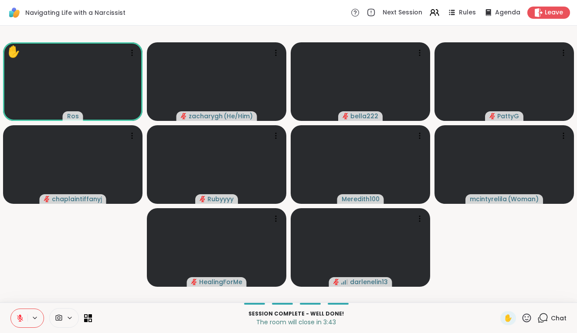
click at [541, 315] on icon at bounding box center [543, 317] width 11 height 11
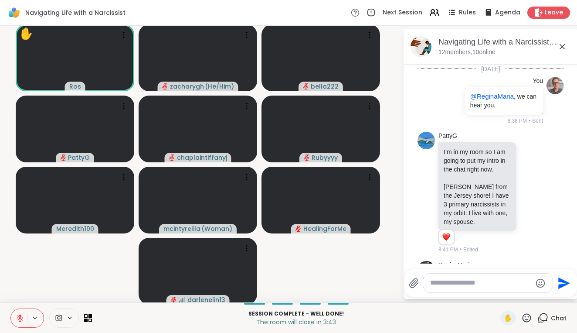
scroll to position [1382, 0]
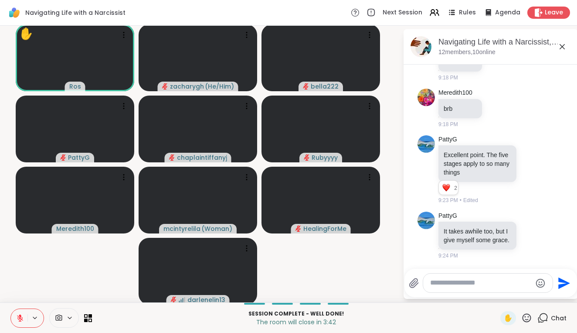
click at [497, 289] on div at bounding box center [487, 282] width 129 height 19
click at [483, 280] on textarea "Type your message" at bounding box center [481, 282] width 102 height 9
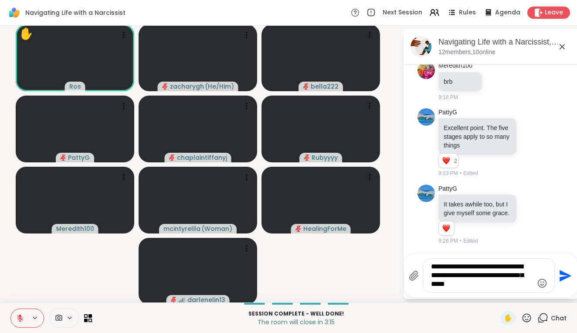
scroll to position [1409, 0]
click at [465, 266] on textarea "**********" at bounding box center [482, 275] width 102 height 27
click at [470, 271] on textarea "**********" at bounding box center [482, 275] width 102 height 27
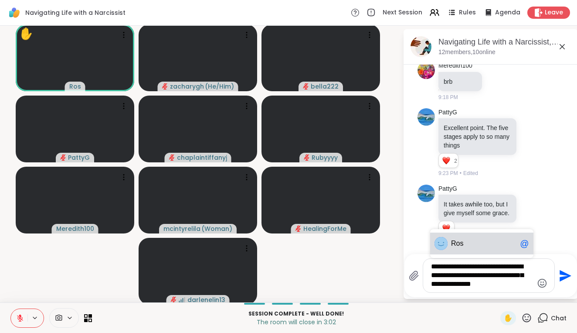
click at [469, 268] on textarea "**********" at bounding box center [482, 275] width 102 height 27
type textarea "**********"
click at [560, 274] on icon "Send" at bounding box center [566, 275] width 12 height 12
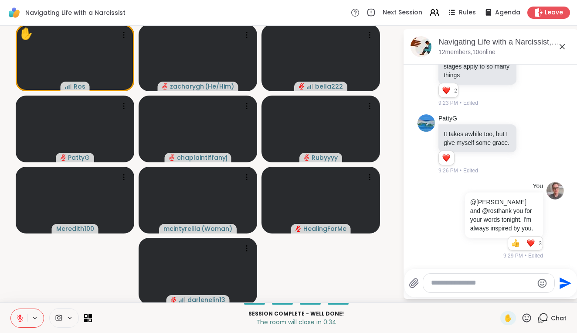
scroll to position [1543, 0]
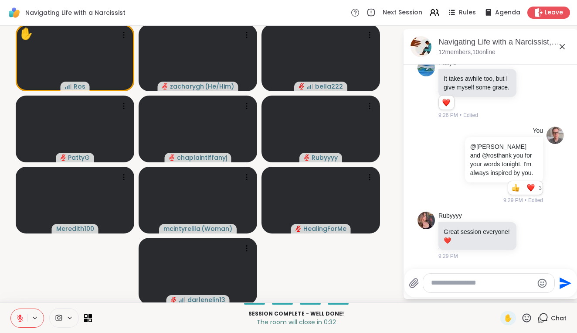
click at [447, 281] on textarea "Type your message" at bounding box center [482, 282] width 102 height 9
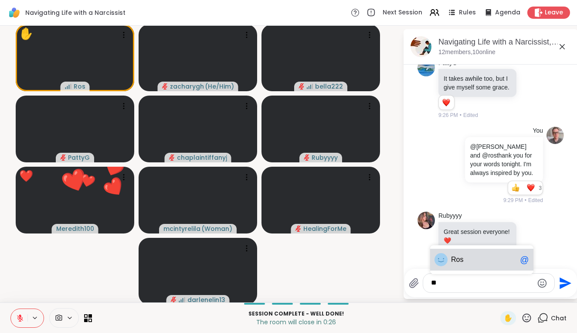
type textarea "*"
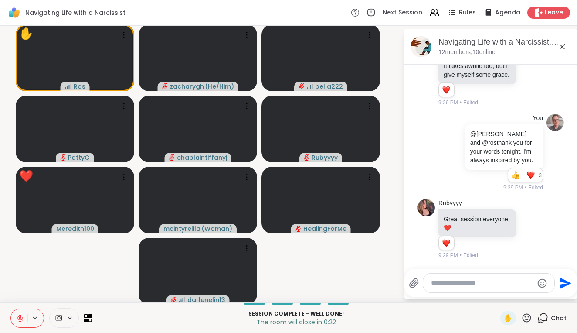
scroll to position [1556, 0]
click at [23, 313] on button at bounding box center [19, 318] width 17 height 18
